Goal: Transaction & Acquisition: Download file/media

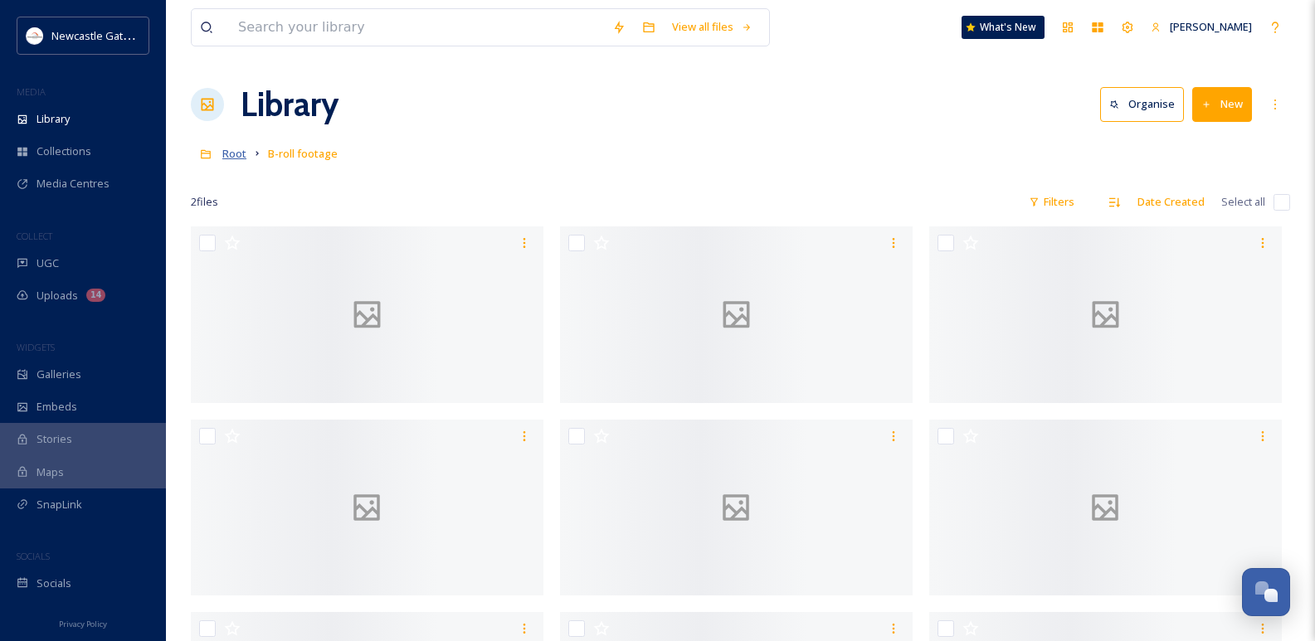
click at [231, 154] on span "Root" at bounding box center [234, 153] width 24 height 15
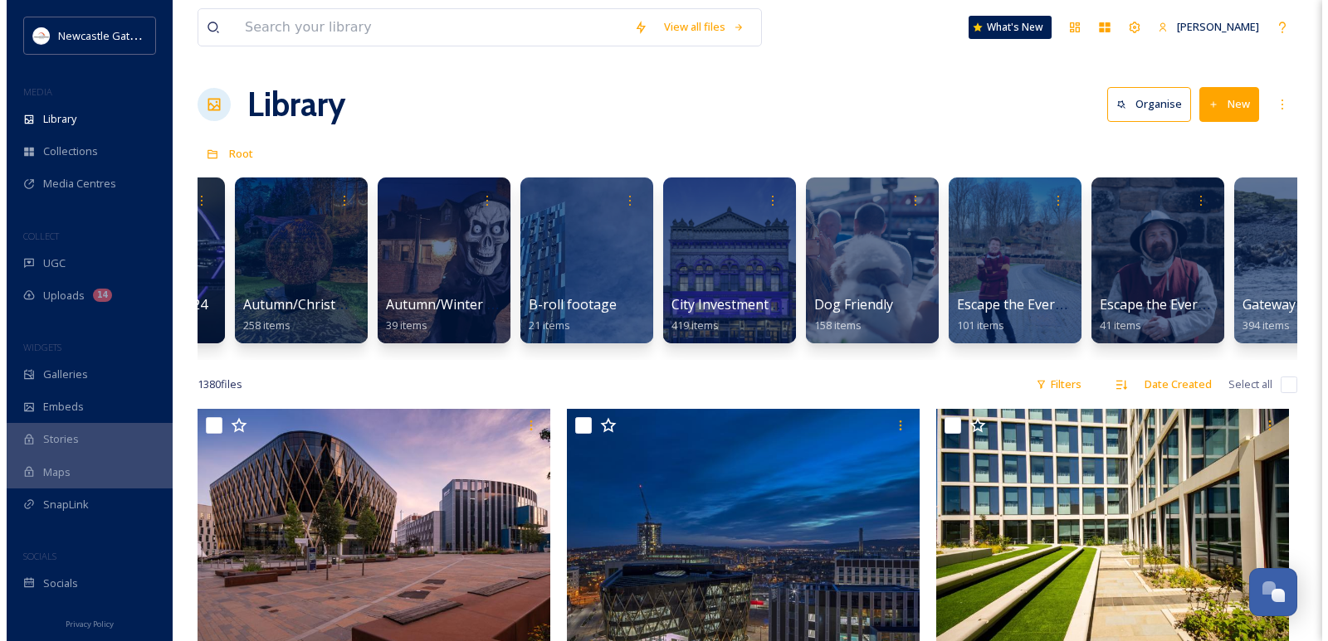
scroll to position [0, 717]
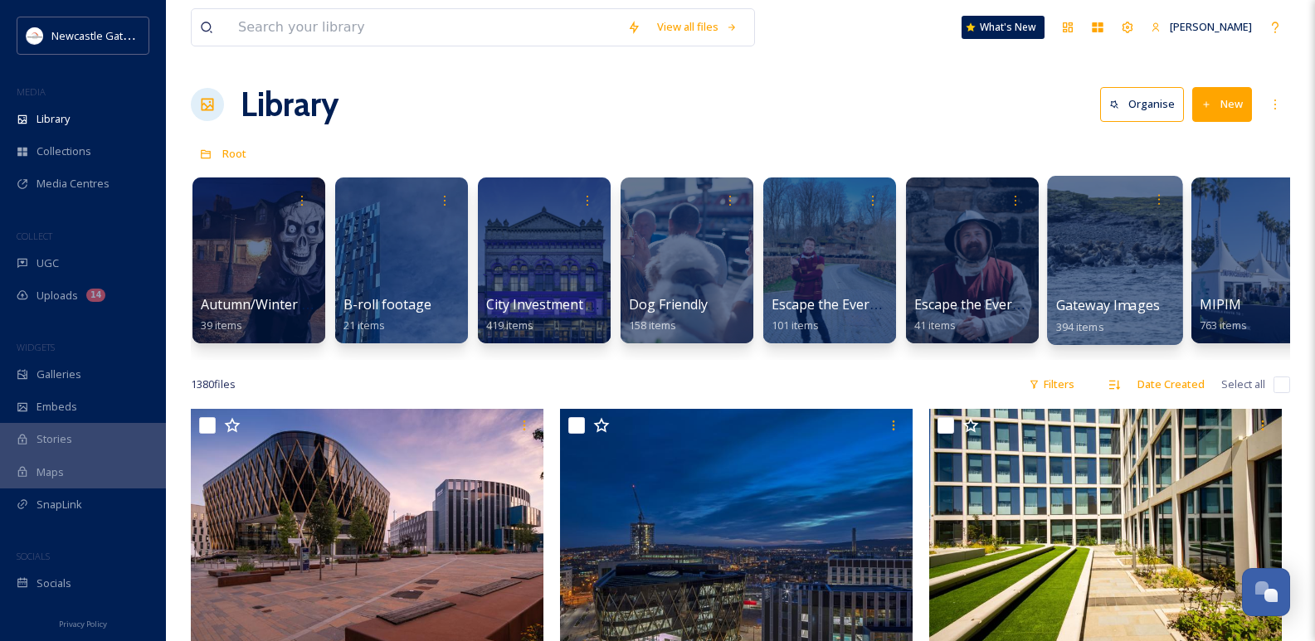
click at [1134, 266] on div at bounding box center [1114, 260] width 135 height 169
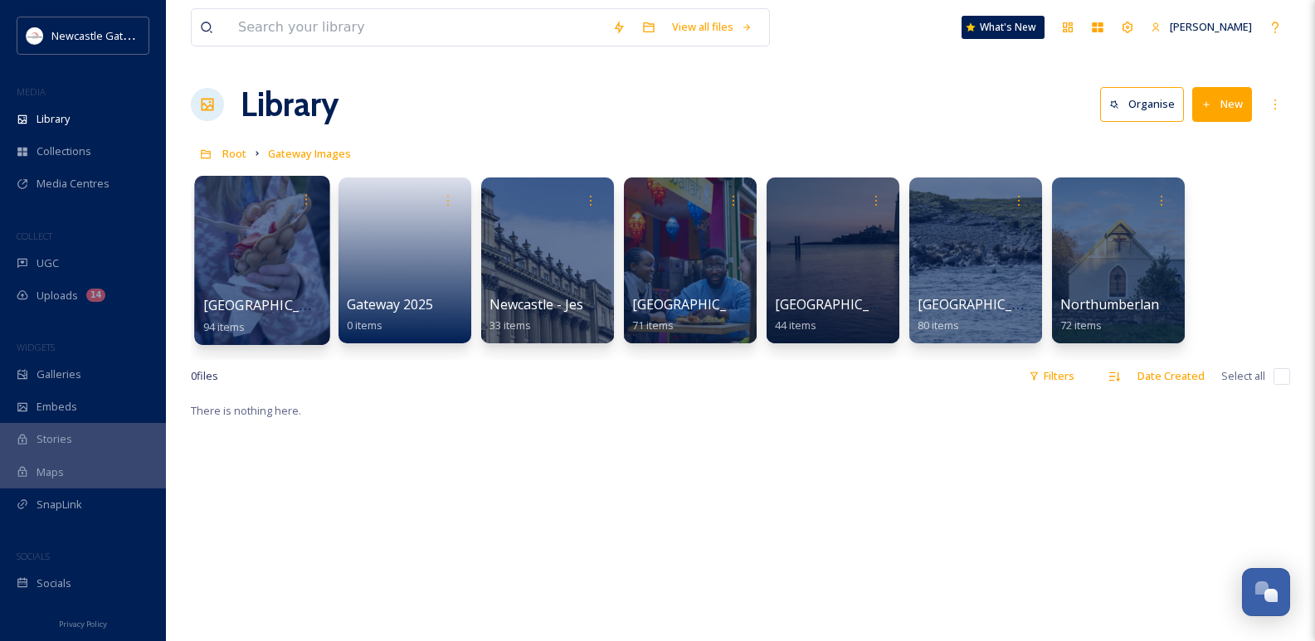
click at [261, 269] on div at bounding box center [261, 260] width 135 height 169
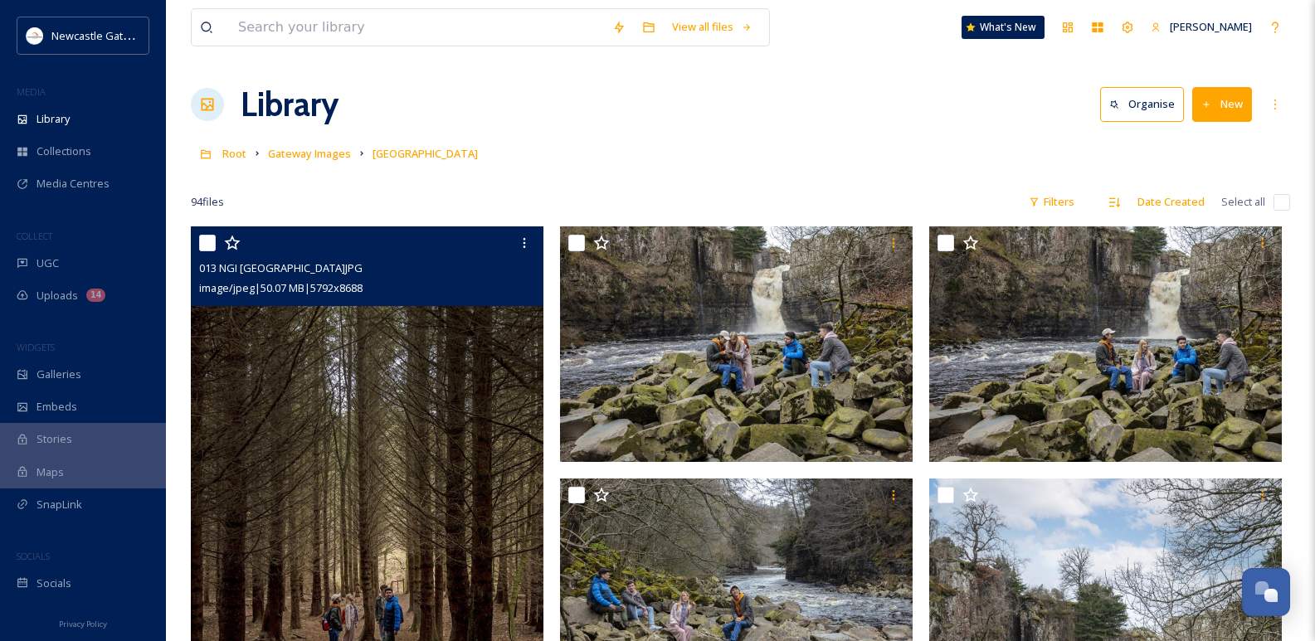
click at [331, 375] on img at bounding box center [367, 491] width 353 height 529
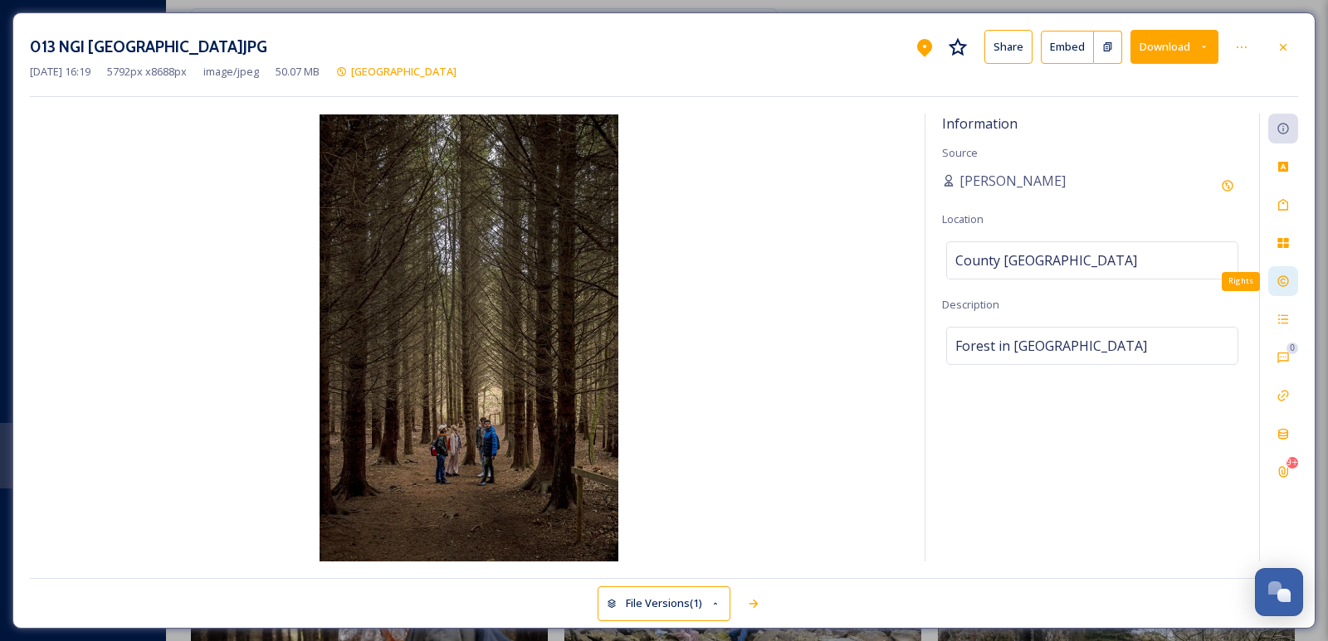
click at [1289, 280] on icon at bounding box center [1282, 281] width 13 height 13
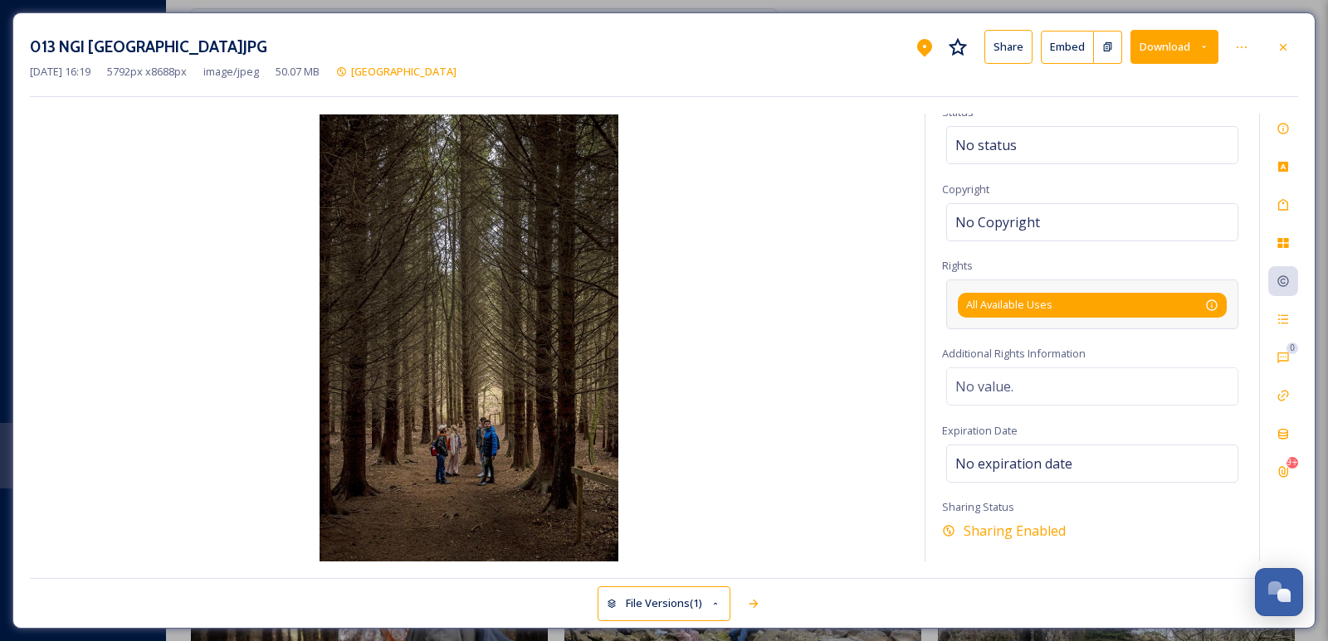
scroll to position [71, 0]
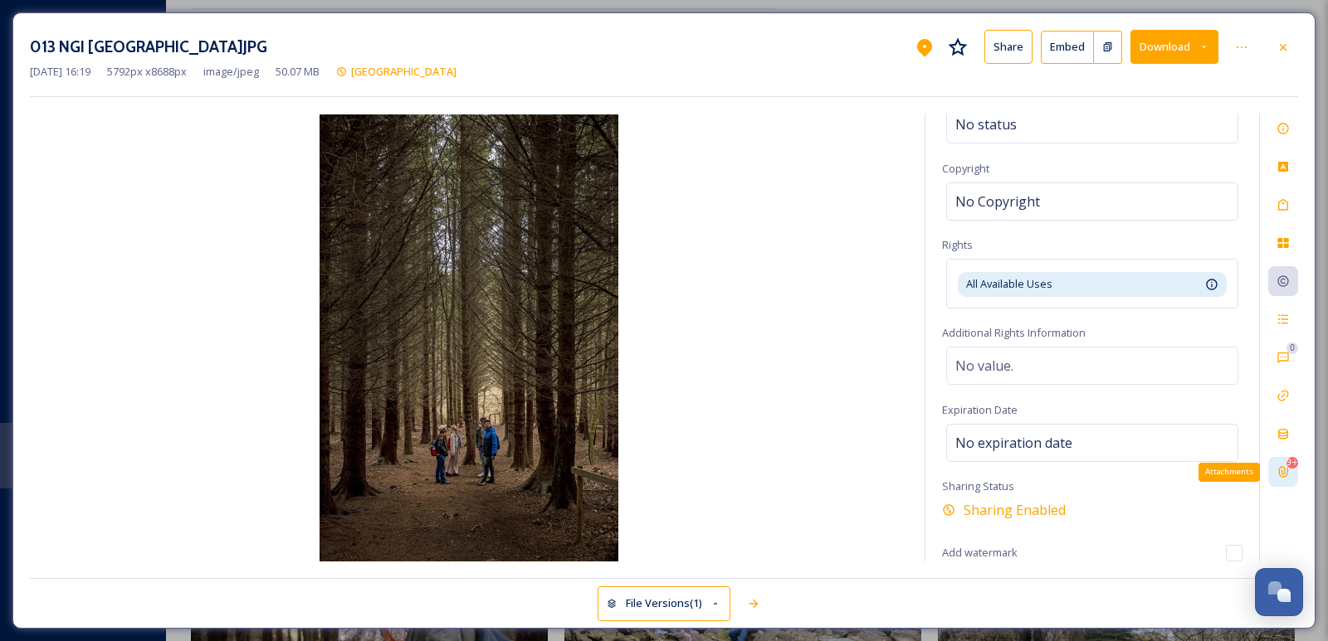
click at [1287, 467] on div "9+" at bounding box center [1292, 463] width 12 height 12
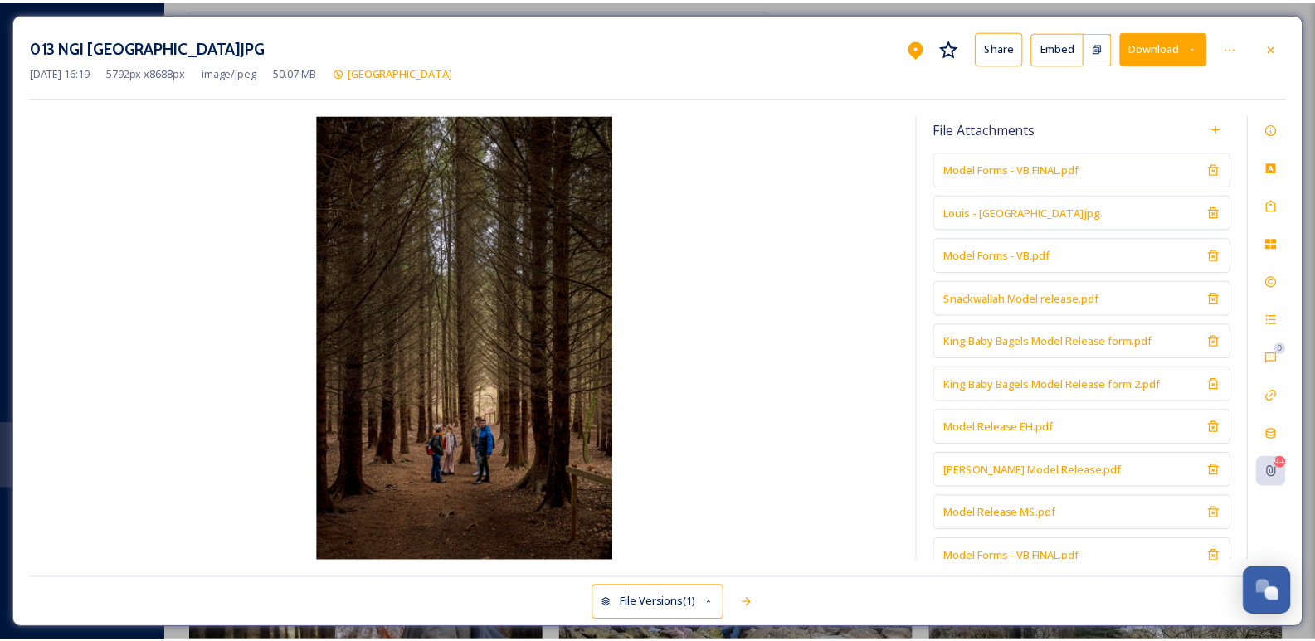
scroll to position [0, 0]
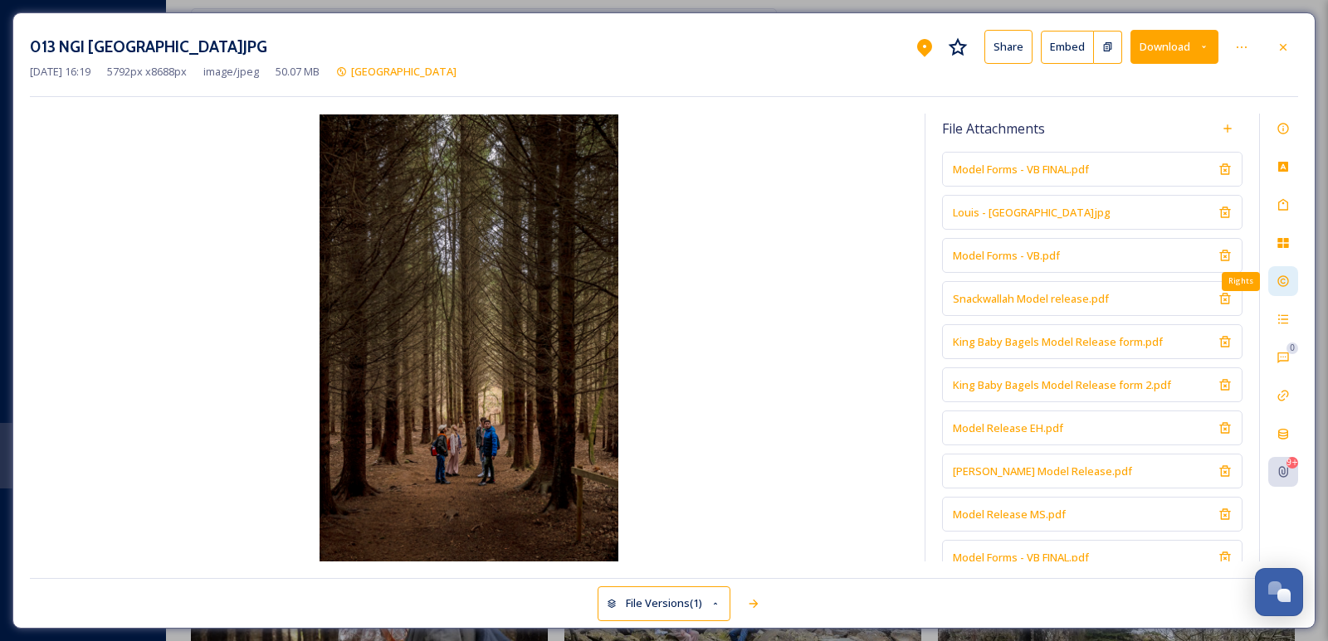
click at [1284, 273] on div "Rights" at bounding box center [1283, 281] width 30 height 30
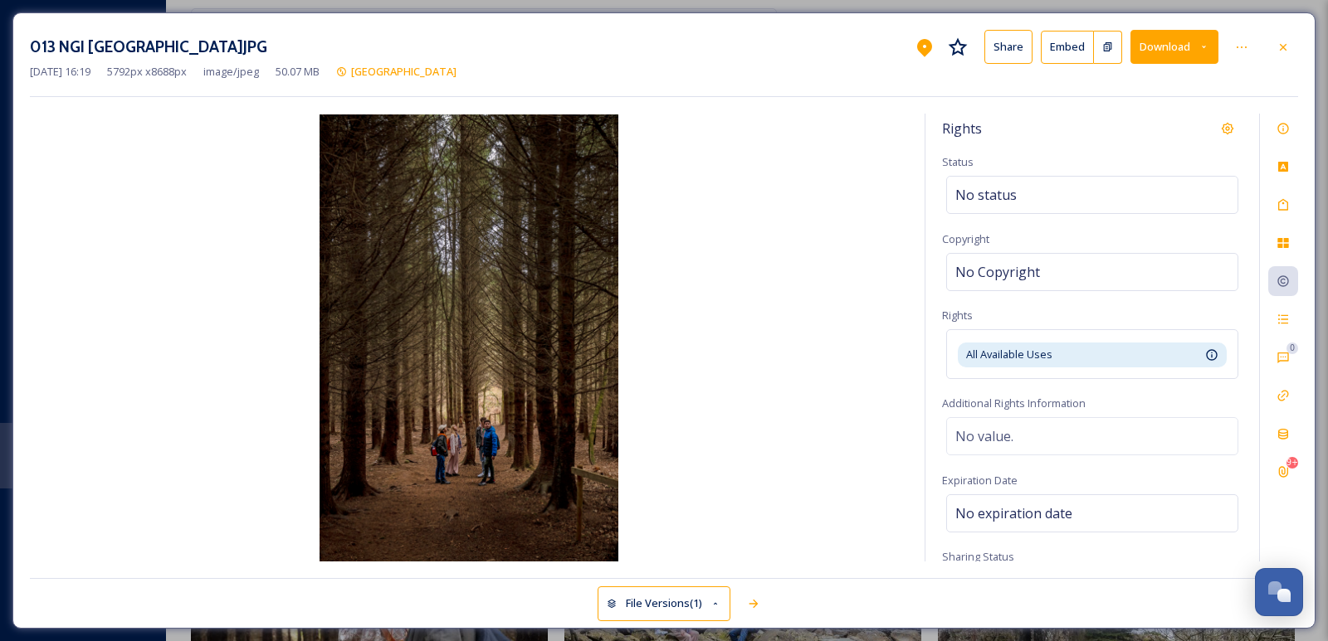
click at [1068, 122] on div "Rights" at bounding box center [1092, 129] width 300 height 30
click at [1277, 41] on icon at bounding box center [1282, 47] width 13 height 13
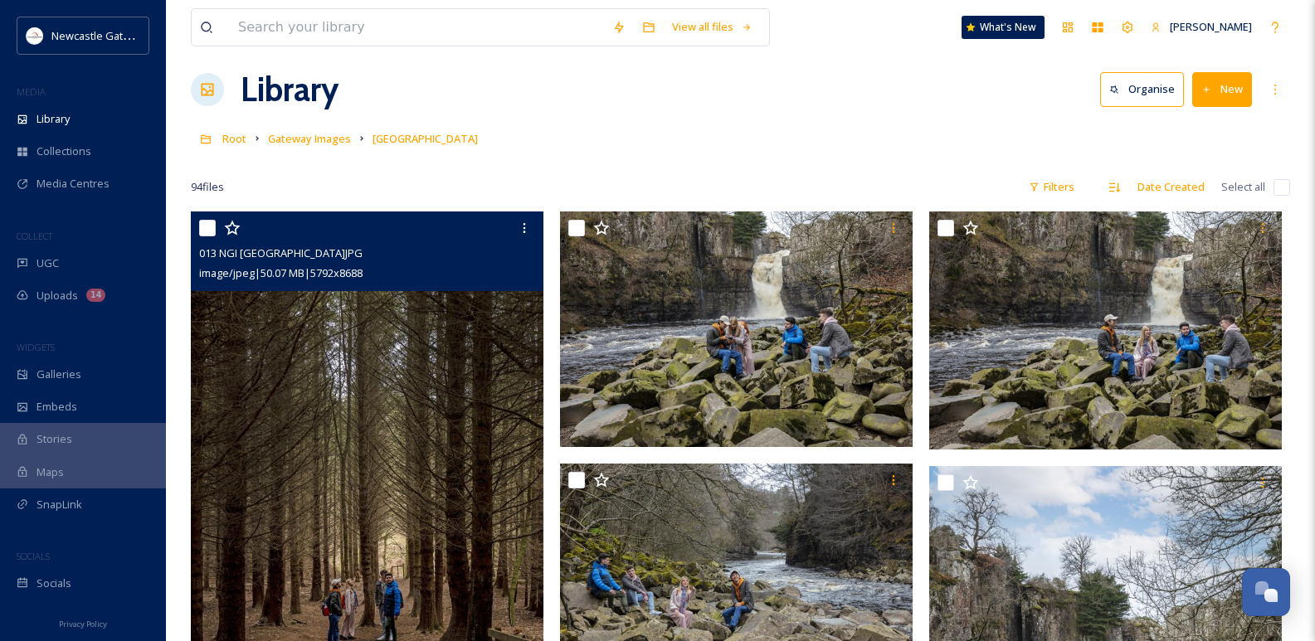
scroll to position [415, 0]
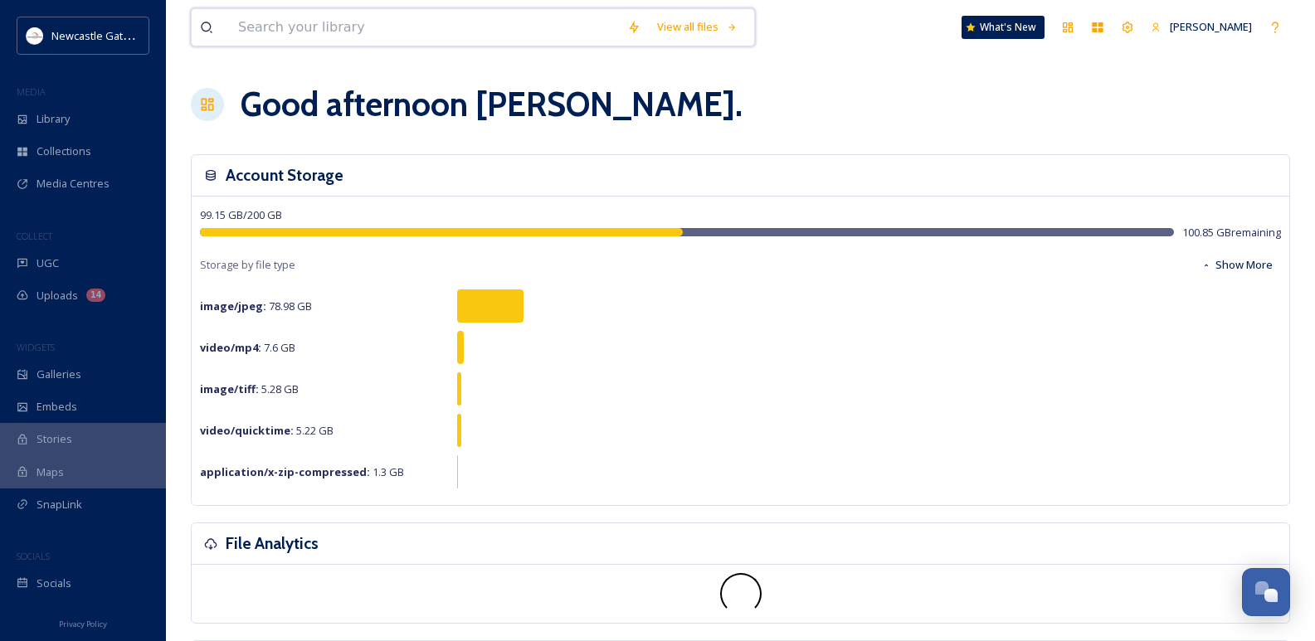
click at [427, 27] on input at bounding box center [424, 27] width 389 height 37
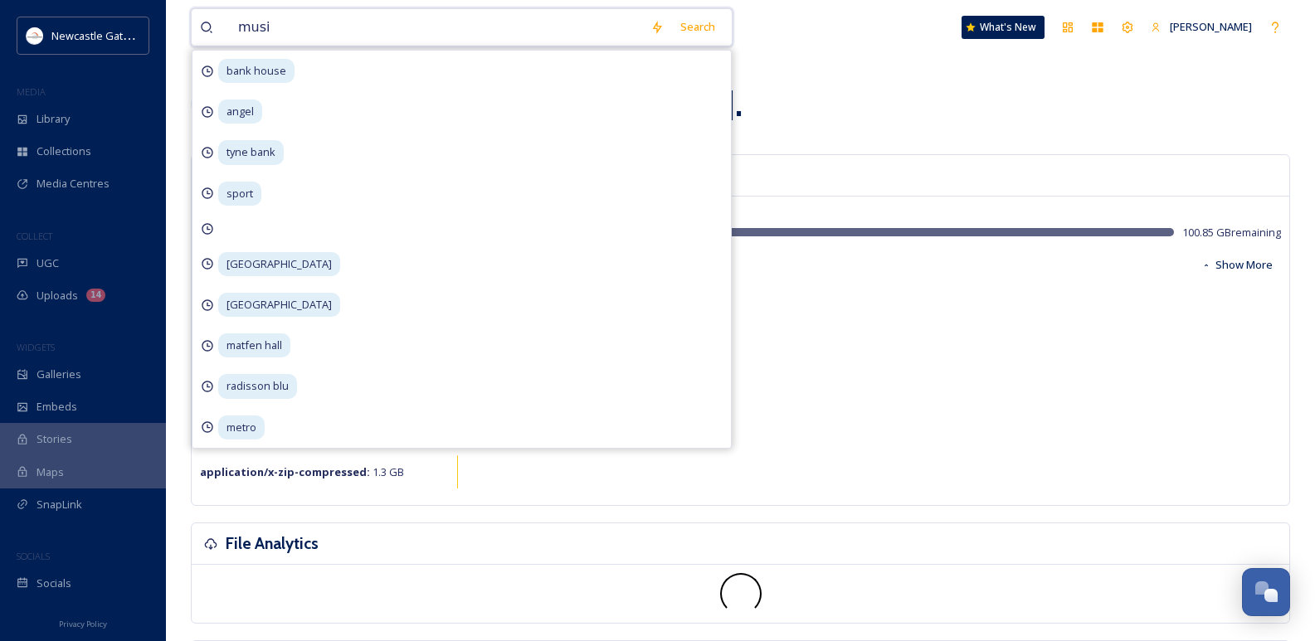
type input "music"
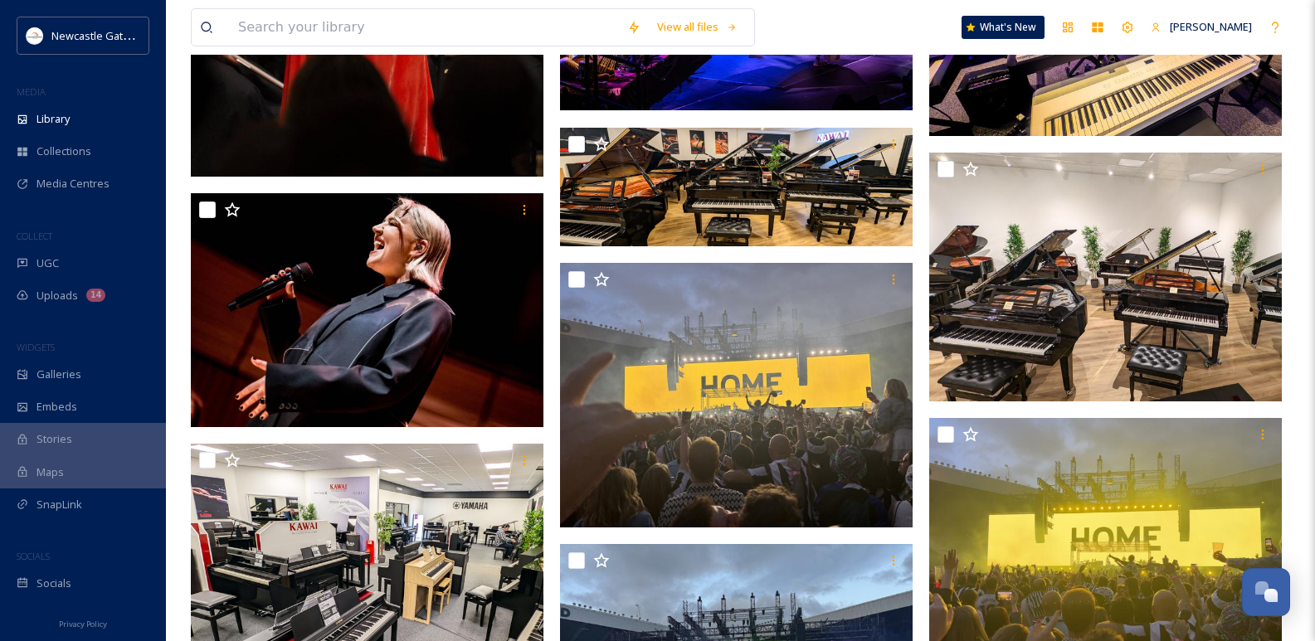
scroll to position [581, 0]
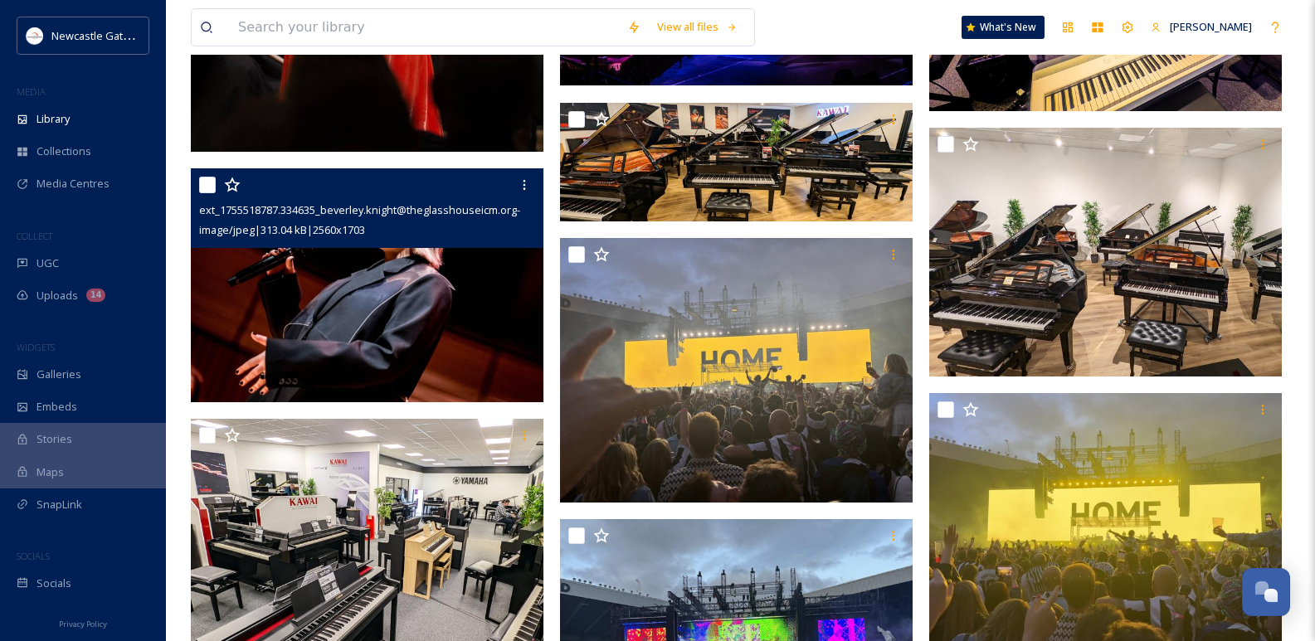
click at [393, 288] on img at bounding box center [367, 285] width 353 height 235
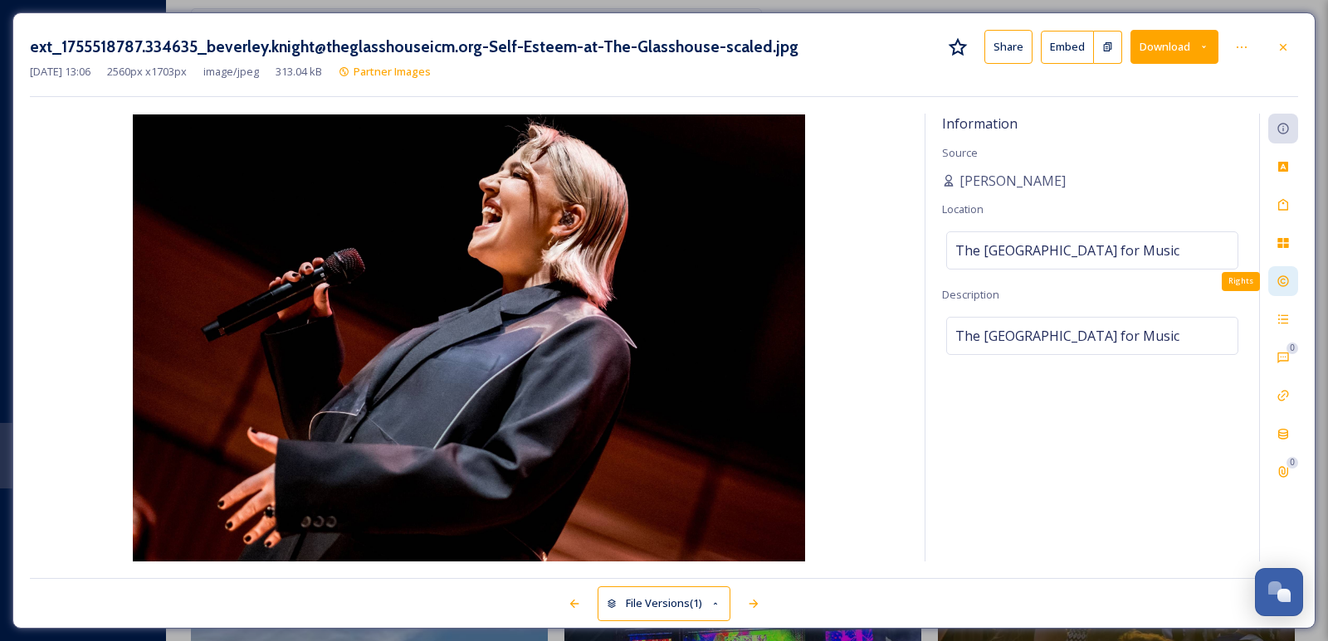
click at [1272, 275] on div "Rights" at bounding box center [1283, 281] width 30 height 30
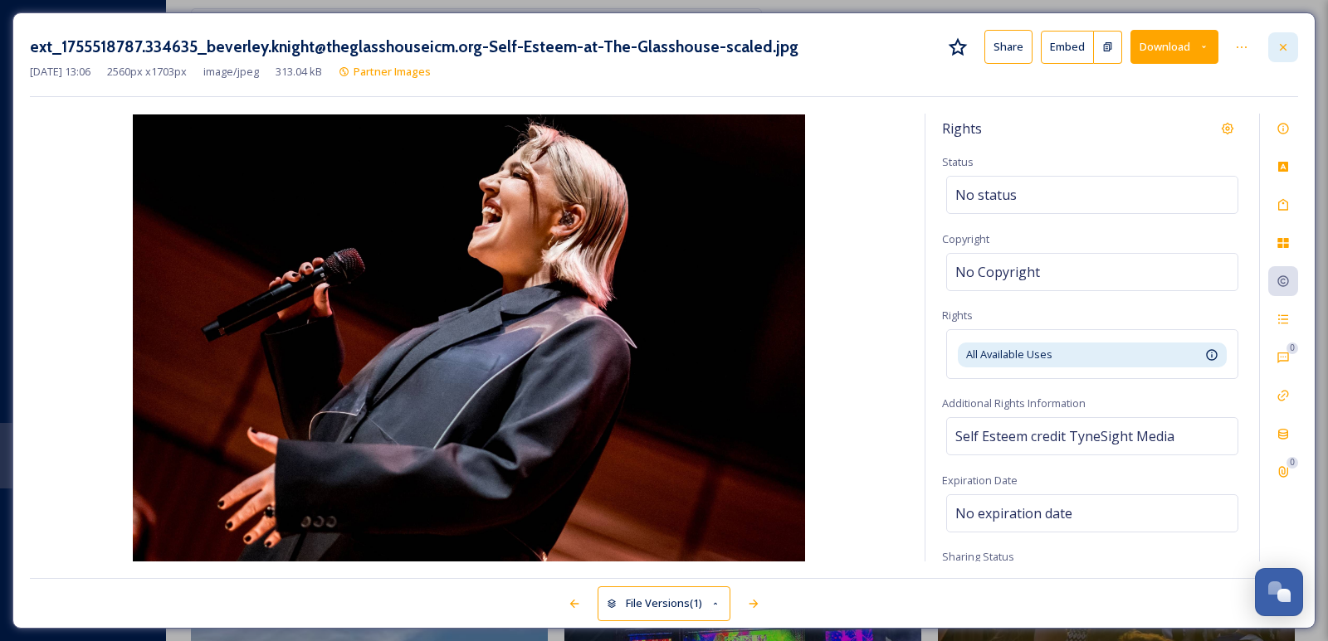
click at [1294, 49] on div at bounding box center [1283, 47] width 30 height 30
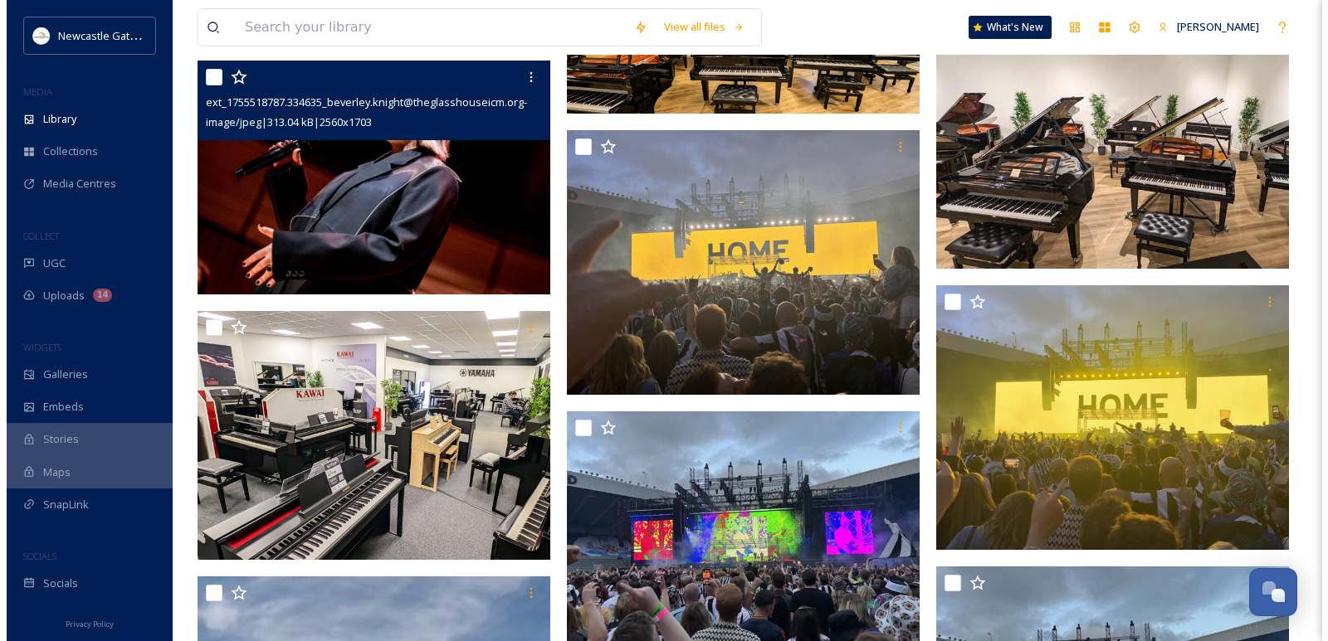
scroll to position [491, 0]
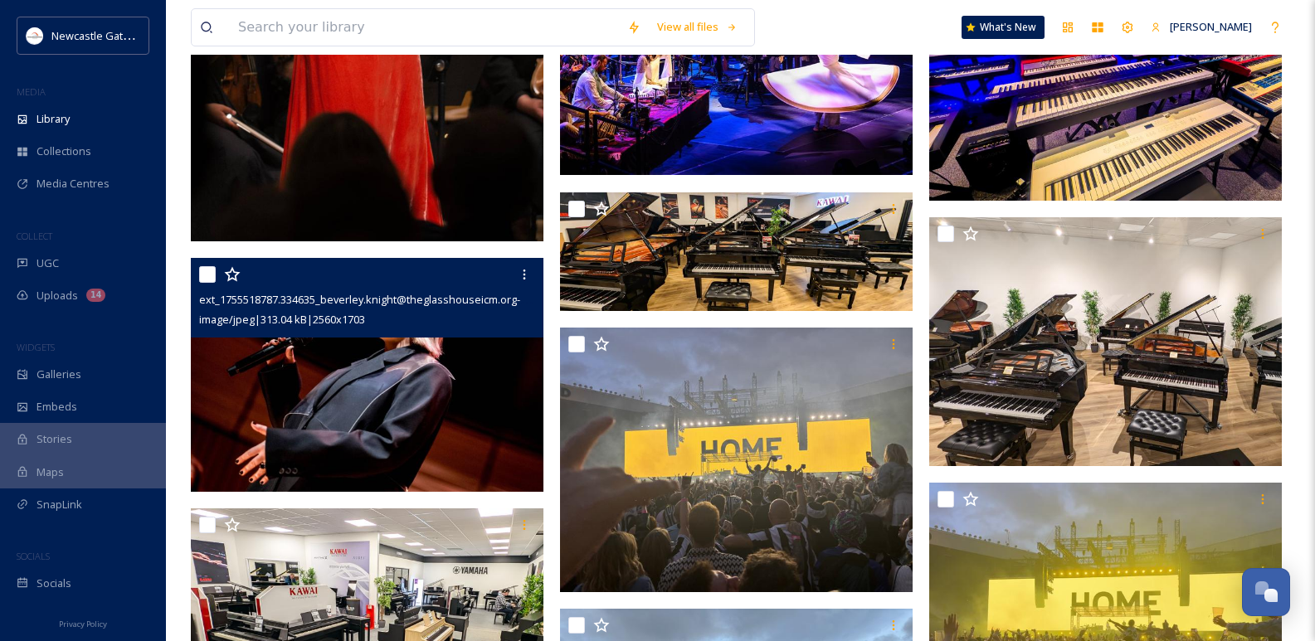
click at [352, 407] on img at bounding box center [367, 374] width 353 height 235
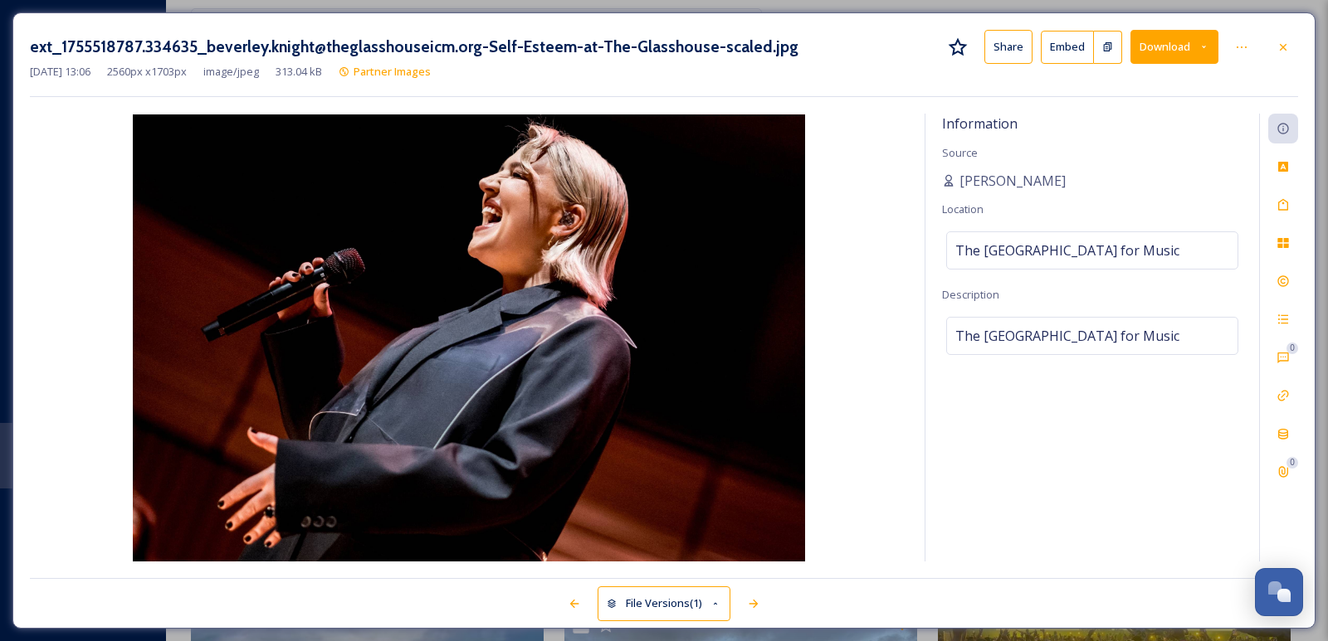
click at [1202, 47] on icon at bounding box center [1203, 46] width 11 height 11
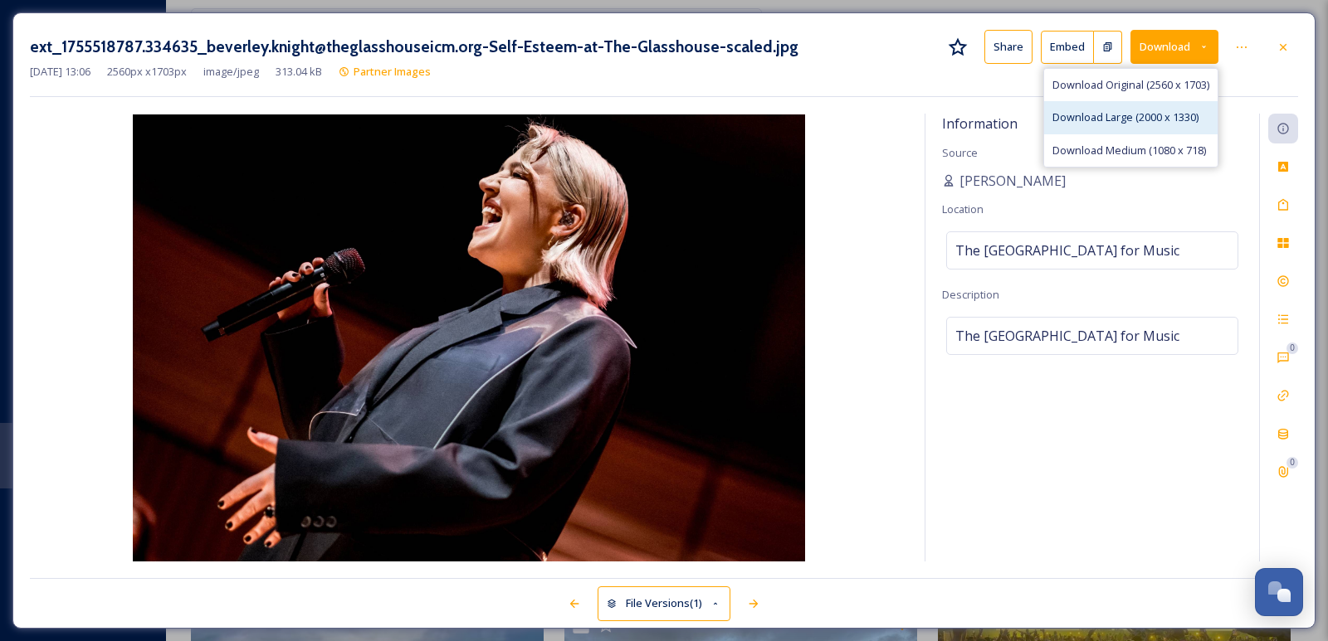
click at [1145, 114] on span "Download Large (2000 x 1330)" at bounding box center [1125, 118] width 146 height 16
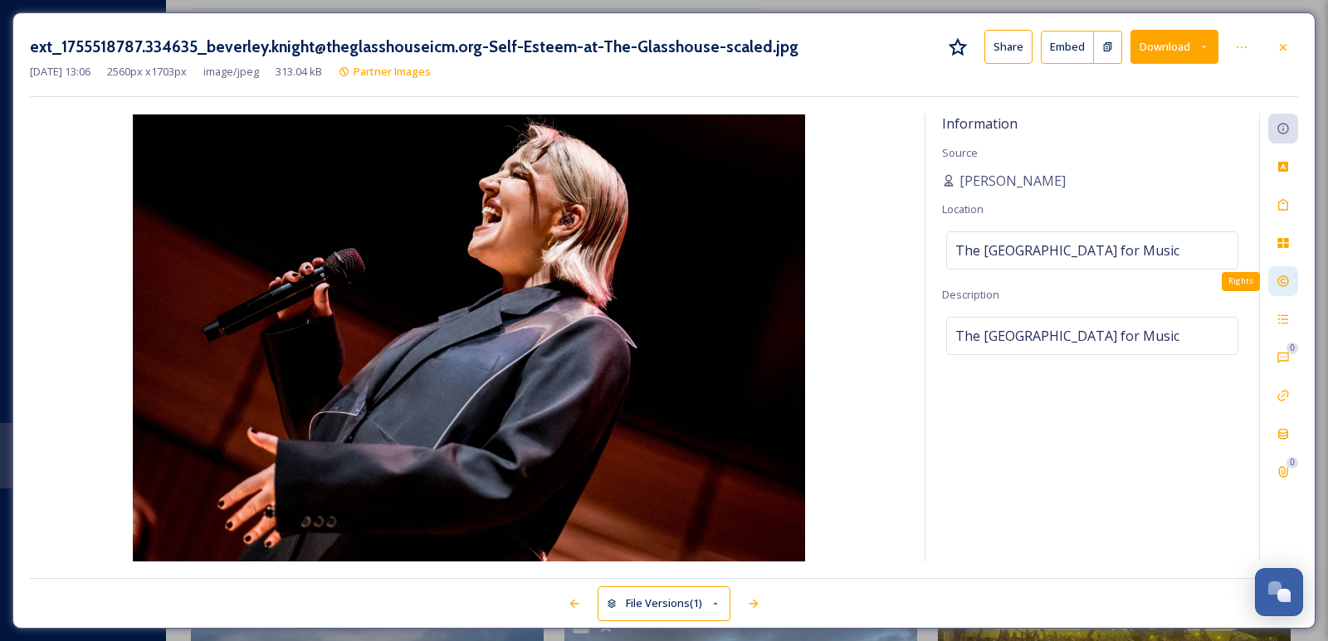
click at [1290, 280] on div "Rights" at bounding box center [1283, 281] width 30 height 30
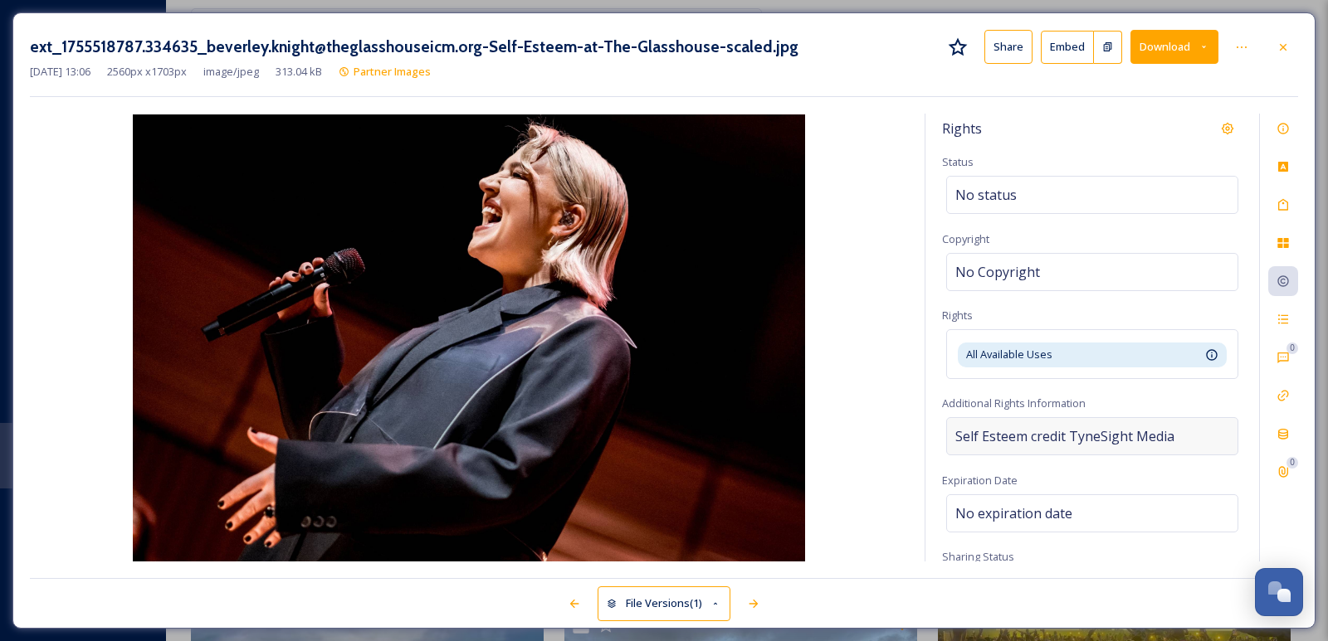
click at [1182, 431] on div "Self Esteem credit TyneSight Media" at bounding box center [1092, 436] width 292 height 38
drag, startPoint x: 1168, startPoint y: 440, endPoint x: 925, endPoint y: 437, distance: 243.1
click at [925, 437] on div "Rights Status No status Copyright No Copyright Rights All Available Uses Availa…" at bounding box center [1092, 338] width 334 height 448
